Goal: Check status: Check status

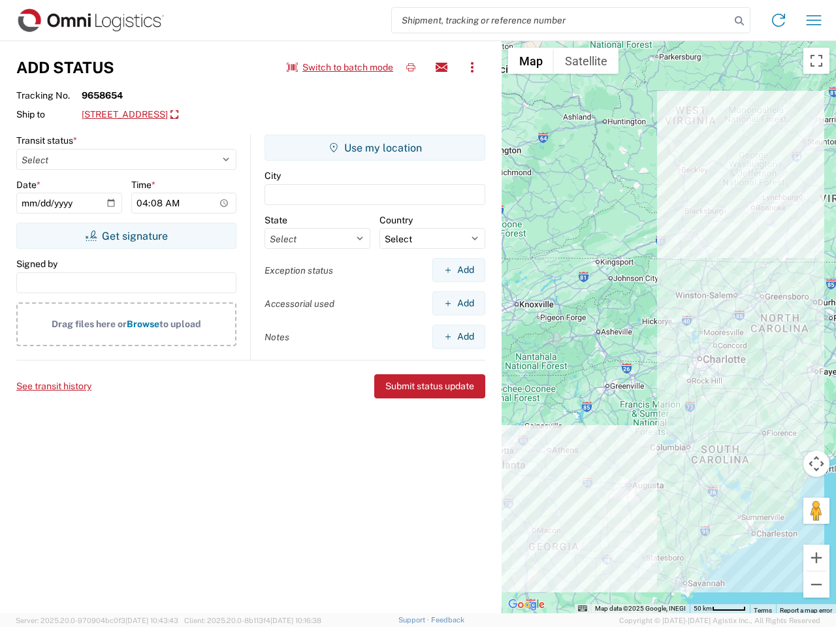
click at [561, 20] on input "search" at bounding box center [561, 20] width 339 height 25
click at [740, 21] on icon at bounding box center [740, 21] width 18 height 18
click at [779, 20] on icon at bounding box center [779, 20] width 21 height 21
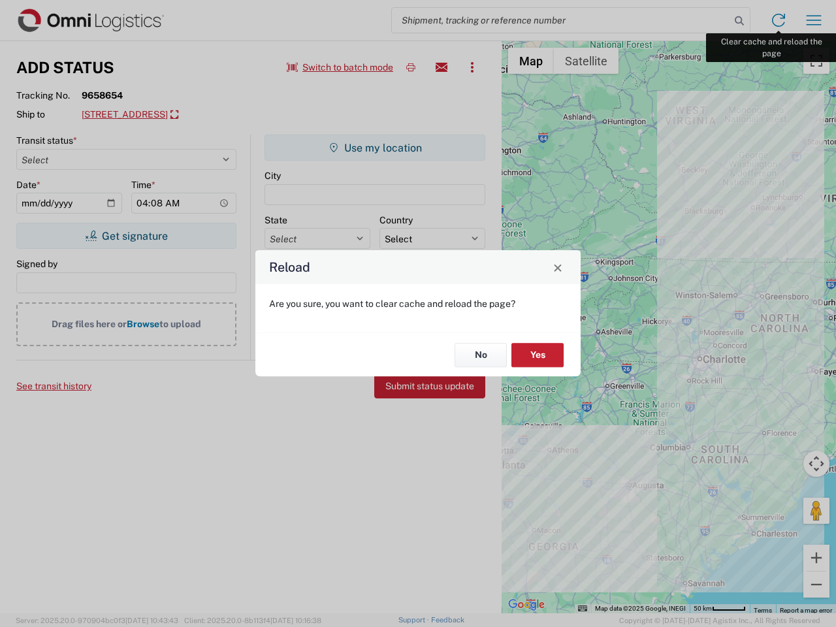
click at [814, 20] on div "Reload Are you sure, you want to clear cache and reload the page? No Yes" at bounding box center [418, 313] width 836 height 627
click at [340, 67] on div "Reload Are you sure, you want to clear cache and reload the page? No Yes" at bounding box center [418, 313] width 836 height 627
click at [411, 67] on div "Reload Are you sure, you want to clear cache and reload the page? No Yes" at bounding box center [418, 313] width 836 height 627
click at [442, 67] on div "Reload Are you sure, you want to clear cache and reload the page? No Yes" at bounding box center [418, 313] width 836 height 627
click at [472, 67] on div "Reload Are you sure, you want to clear cache and reload the page? No Yes" at bounding box center [418, 313] width 836 height 627
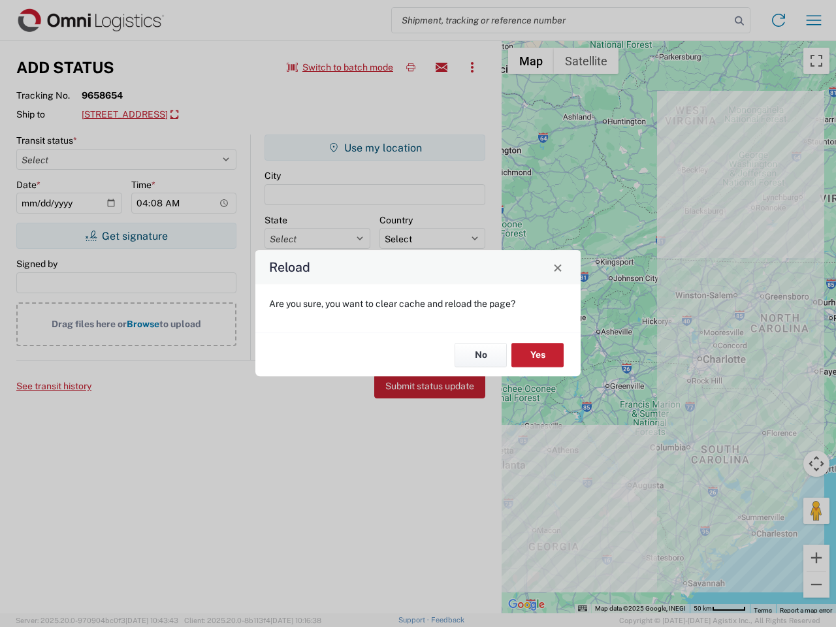
click at [179, 115] on div "Reload Are you sure, you want to clear cache and reload the page? No Yes" at bounding box center [418, 313] width 836 height 627
click at [126, 236] on div "Reload Are you sure, you want to clear cache and reload the page? No Yes" at bounding box center [418, 313] width 836 height 627
